Goal: Transaction & Acquisition: Purchase product/service

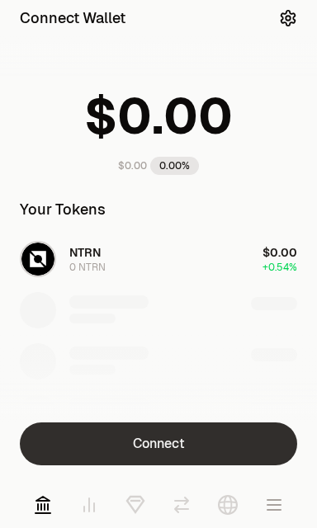
click at [148, 448] on button "Connect" at bounding box center [158, 443] width 277 height 43
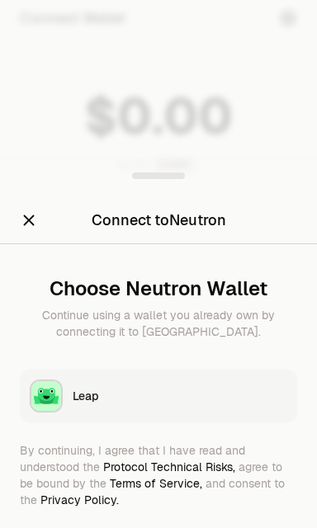
click at [72, 403] on button "Leap" at bounding box center [158, 396] width 277 height 53
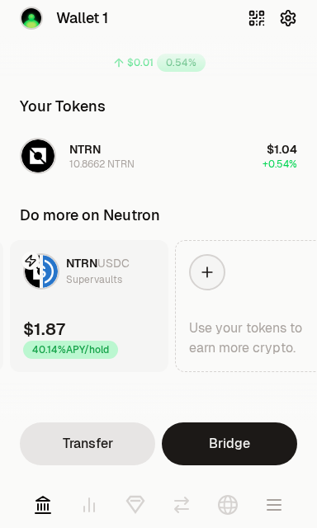
scroll to position [0, 157]
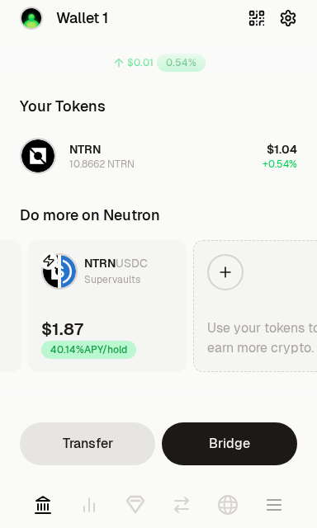
click at [221, 280] on div at bounding box center [225, 272] width 36 height 36
click at [228, 274] on icon at bounding box center [225, 272] width 16 height 16
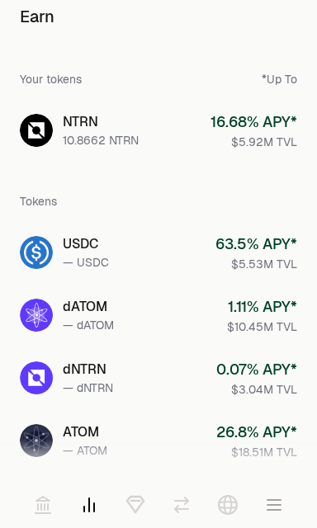
click at [138, 506] on icon at bounding box center [135, 505] width 20 height 20
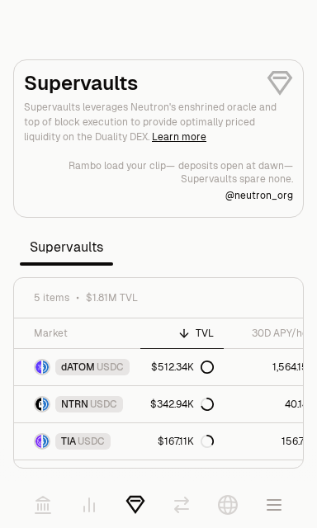
scroll to position [38, 0]
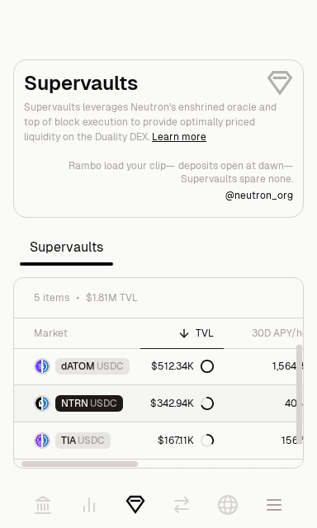
click at [79, 401] on span "NTRN" at bounding box center [74, 403] width 27 height 13
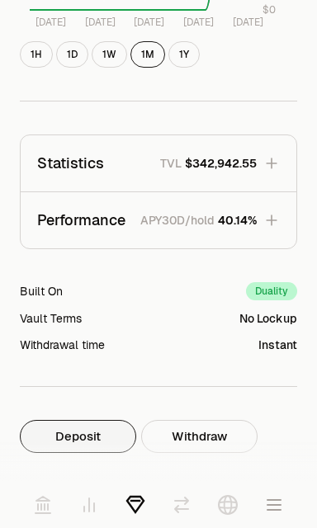
click at [266, 218] on icon "button" at bounding box center [271, 220] width 16 height 16
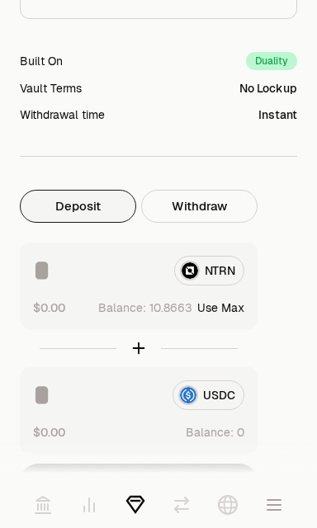
scroll to position [1207, 20]
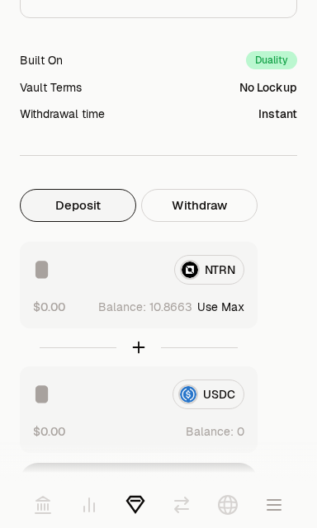
click at [47, 277] on input at bounding box center [97, 270] width 128 height 30
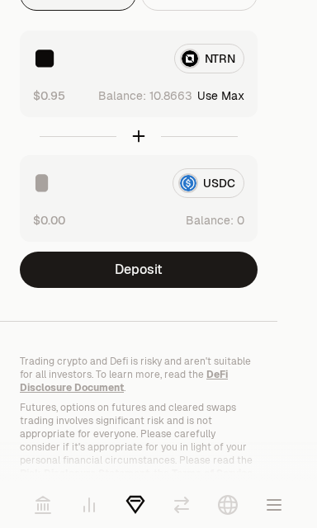
scroll to position [1433, 20]
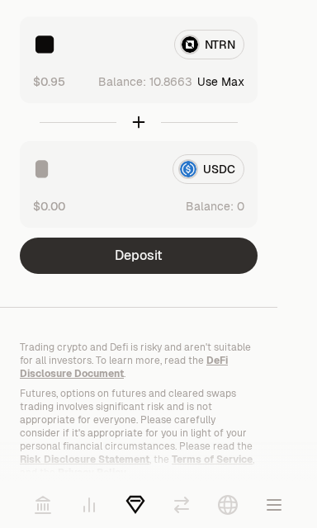
type input "**"
click at [87, 261] on button "Deposit" at bounding box center [139, 256] width 238 height 36
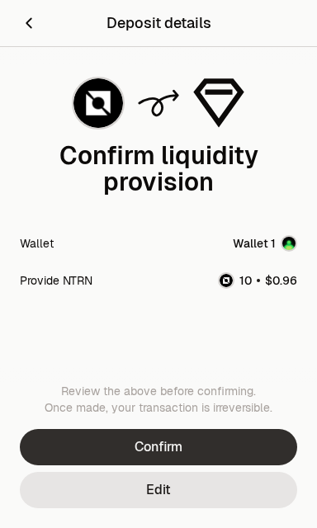
click at [148, 443] on button "Confirm" at bounding box center [158, 447] width 277 height 36
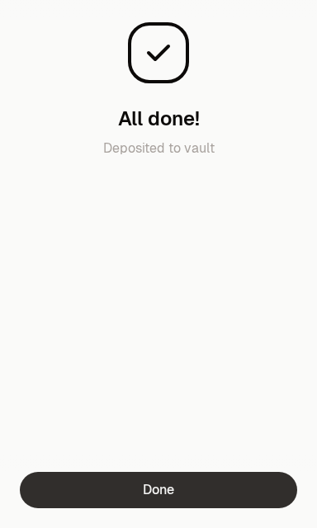
click at [165, 492] on button "Done" at bounding box center [158, 490] width 277 height 36
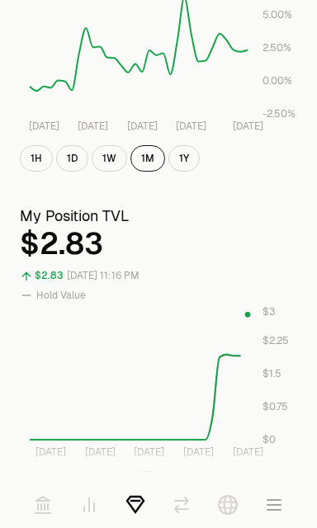
scroll to position [0, 20]
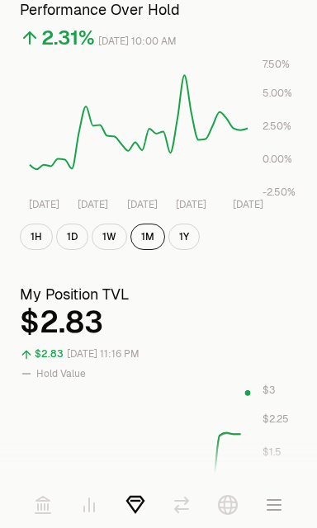
click at [38, 506] on icon at bounding box center [42, 505] width 15 height 16
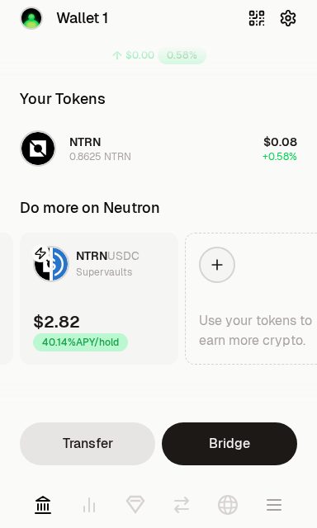
scroll to position [0, 173]
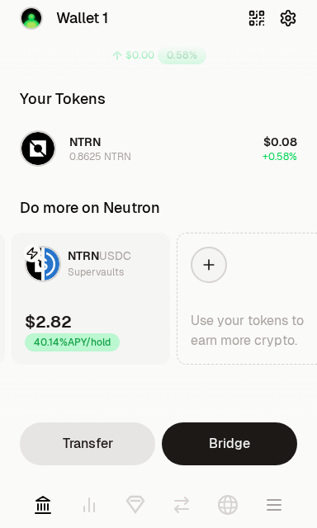
click at [64, 302] on link "NTRN USDC Supervaults $2.82 40.14% APY/hold" at bounding box center [91, 299] width 158 height 132
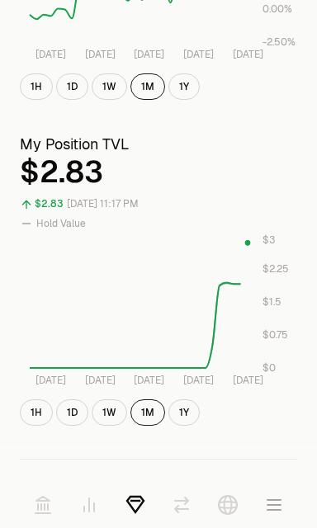
scroll to position [0, 20]
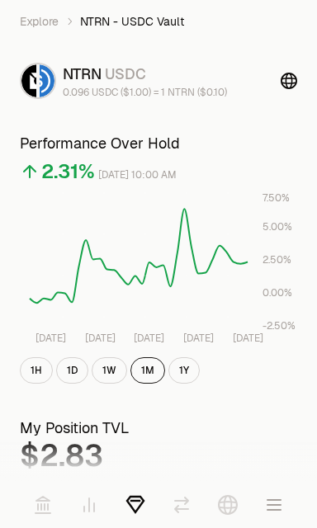
click at [285, 85] on icon at bounding box center [288, 81] width 16 height 16
